Goal: Transaction & Acquisition: Purchase product/service

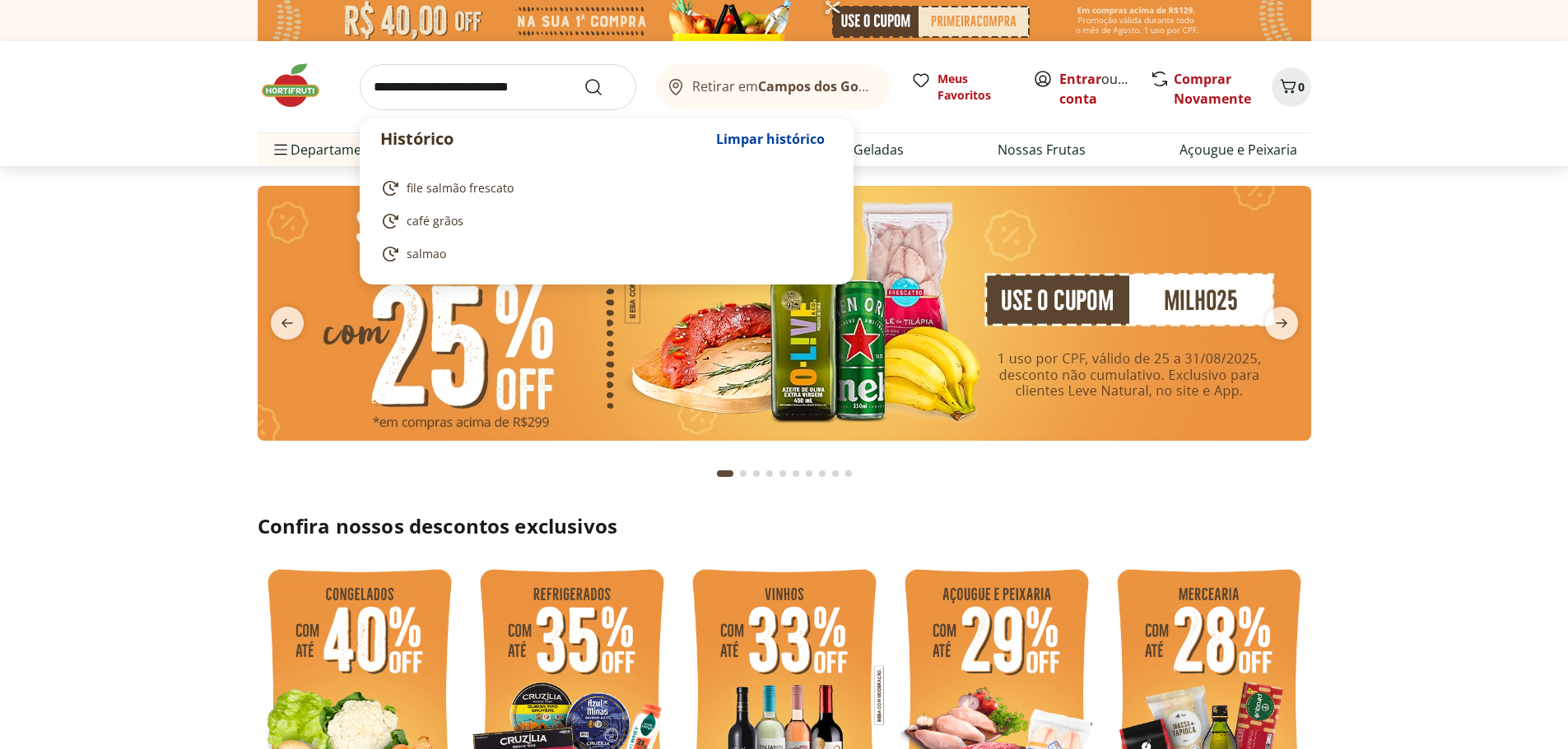
click at [411, 89] on input "search" at bounding box center [498, 86] width 277 height 46
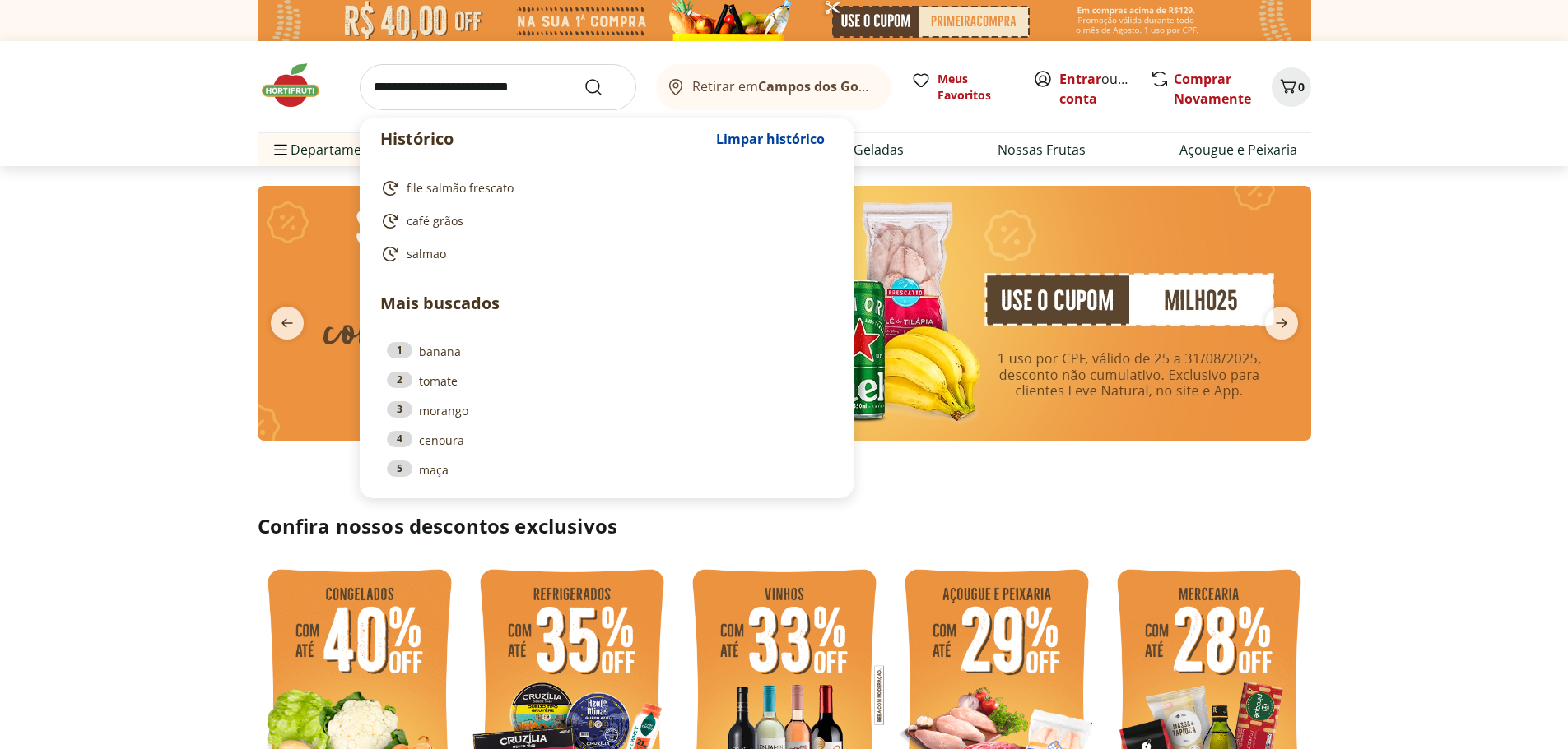
click at [462, 189] on span "file salmão frescato" at bounding box center [459, 188] width 107 height 17
type input "**********"
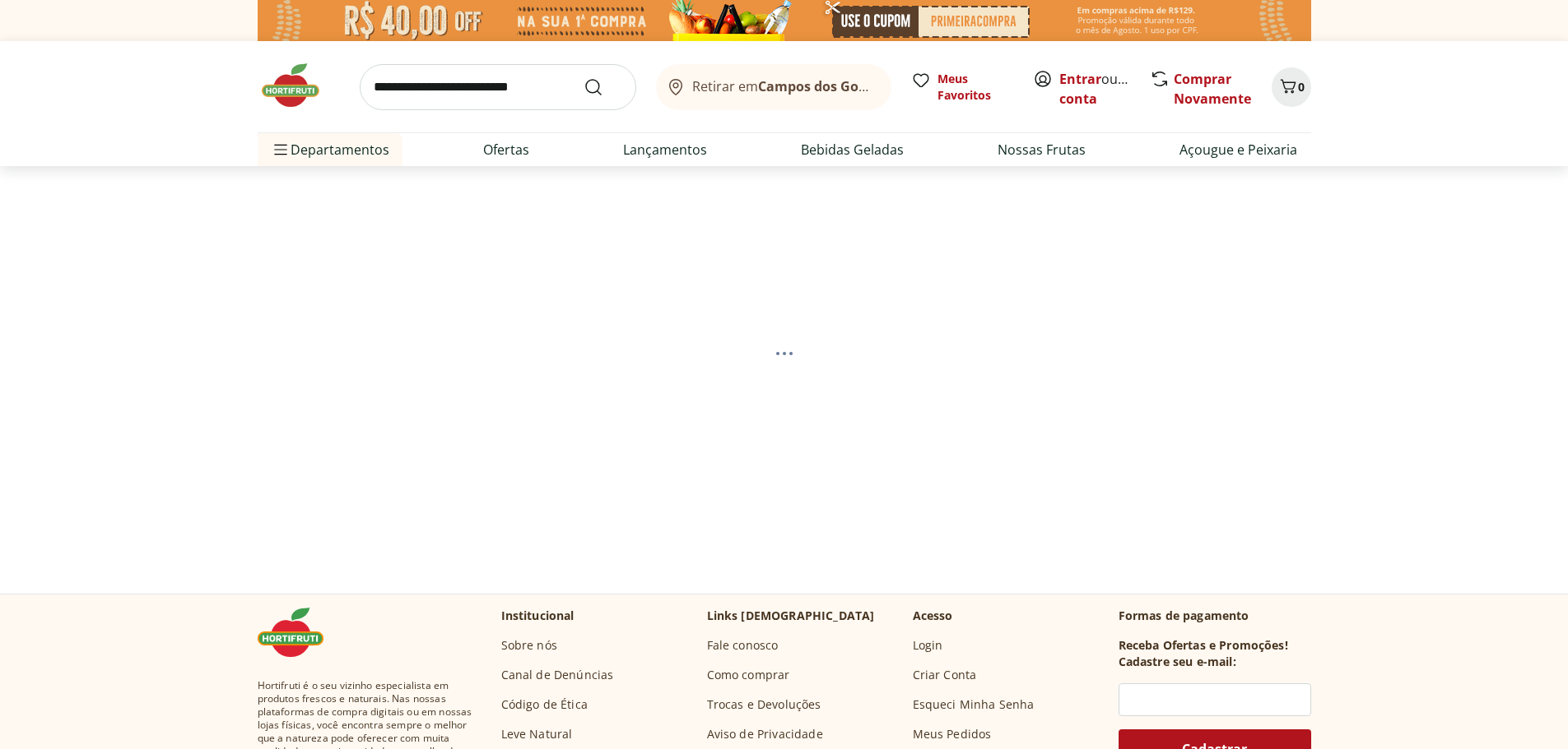
select select "**********"
